Goal: Task Accomplishment & Management: Manage account settings

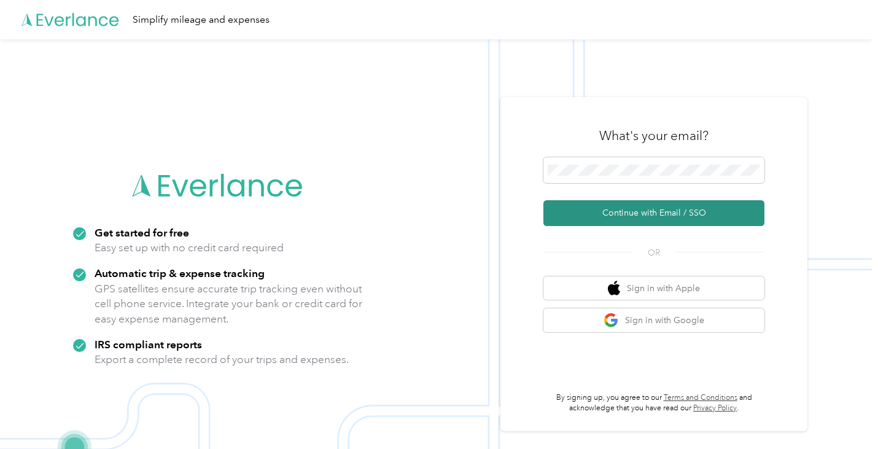
click at [652, 220] on button "Continue with Email / SSO" at bounding box center [654, 213] width 221 height 26
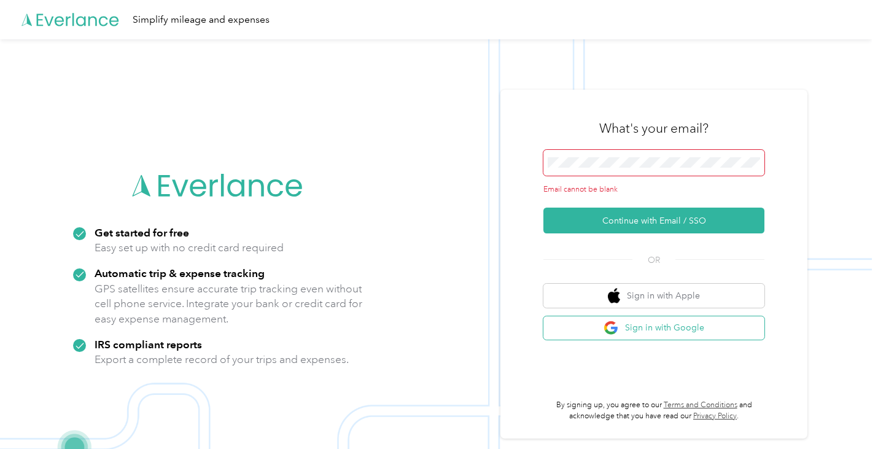
click at [631, 333] on button "Sign in with Google" at bounding box center [654, 328] width 221 height 24
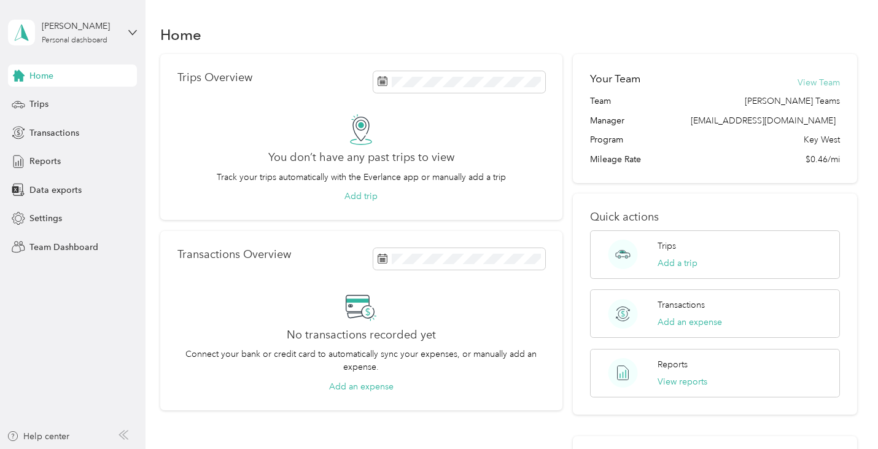
click at [816, 83] on button "View Team" at bounding box center [819, 82] width 42 height 13
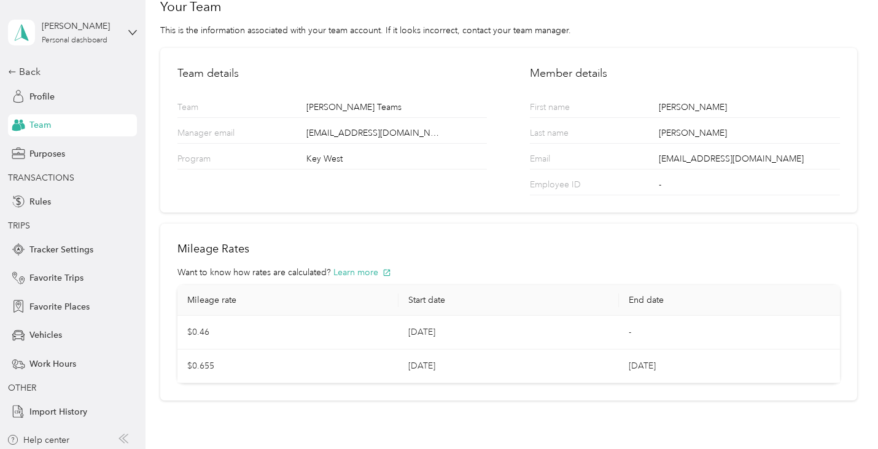
scroll to position [77, 0]
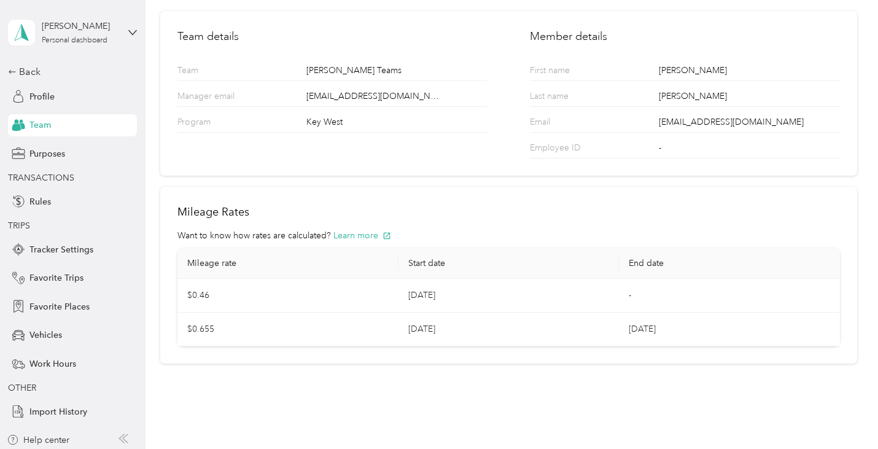
click at [122, 37] on div "Lisa Glenn Personal dashboard" at bounding box center [72, 32] width 129 height 43
click at [89, 98] on div "Team dashboard" at bounding box center [132, 93] width 241 height 21
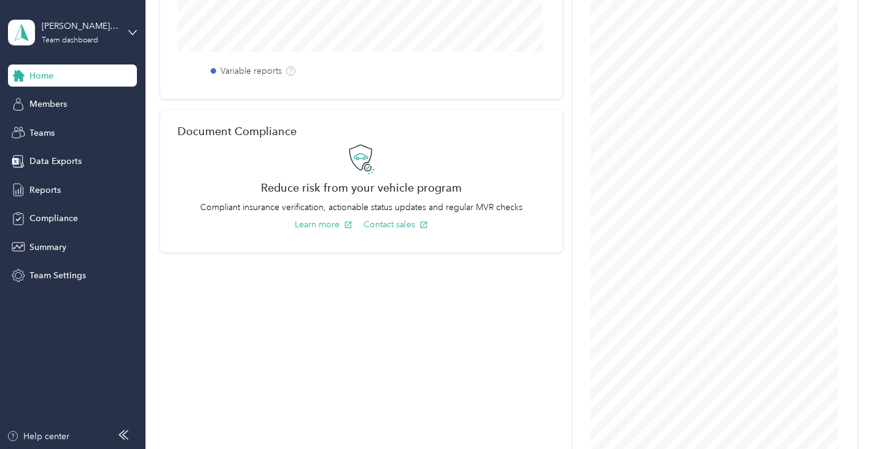
scroll to position [499, 0]
click at [51, 182] on div "Reports" at bounding box center [72, 190] width 129 height 22
